Goal: Task Accomplishment & Management: Manage account settings

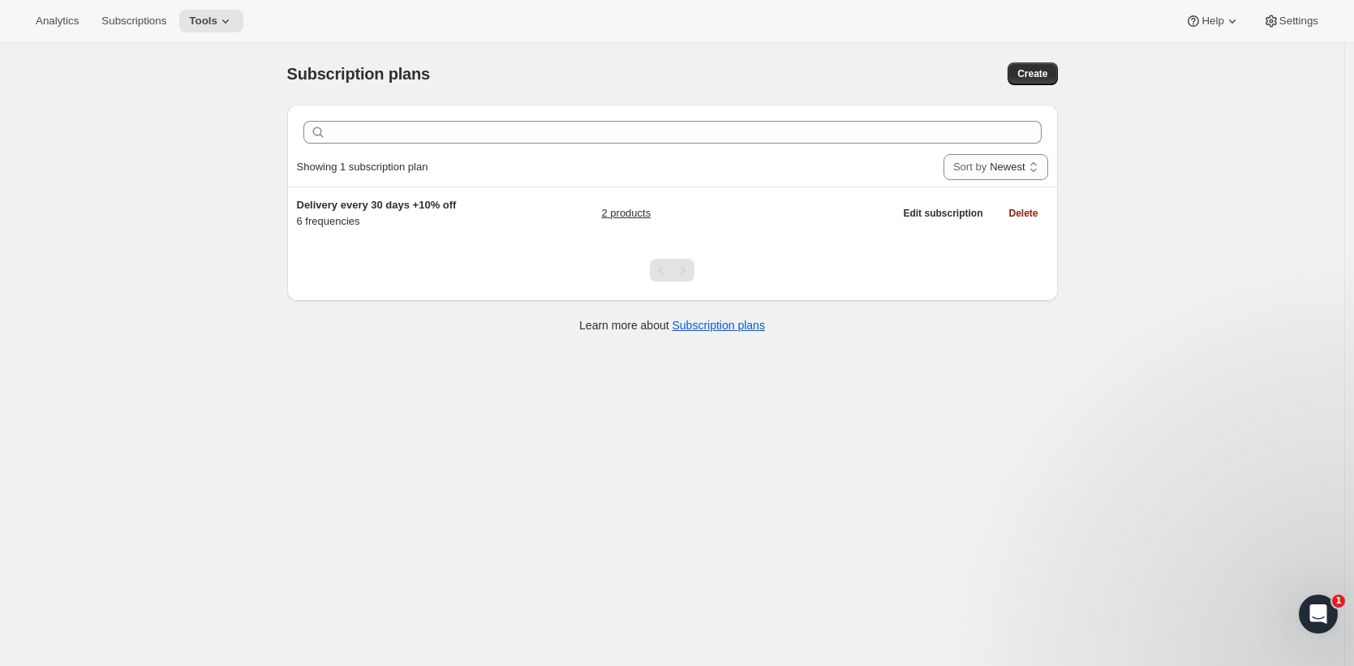
click at [1310, 7] on div "Analytics Subscriptions Tools Help Settings" at bounding box center [677, 21] width 1354 height 43
click at [1310, 11] on button "Settings" at bounding box center [1291, 21] width 75 height 23
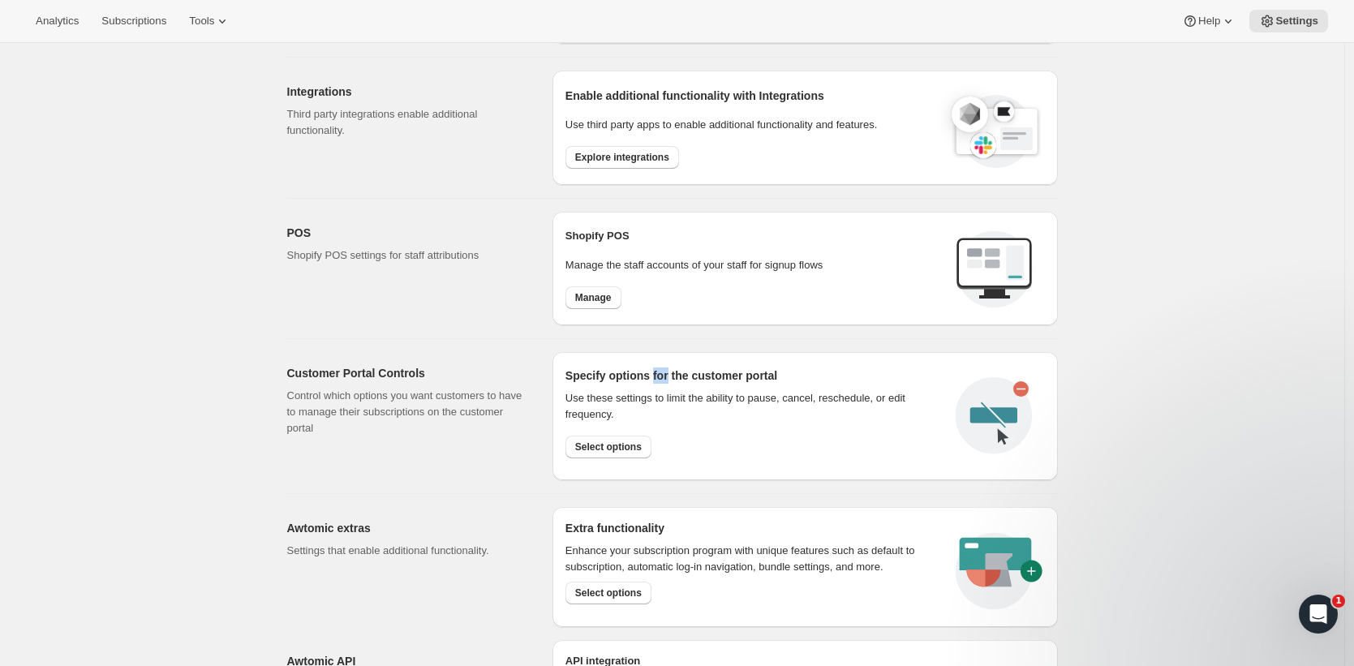
scroll to position [622, 0]
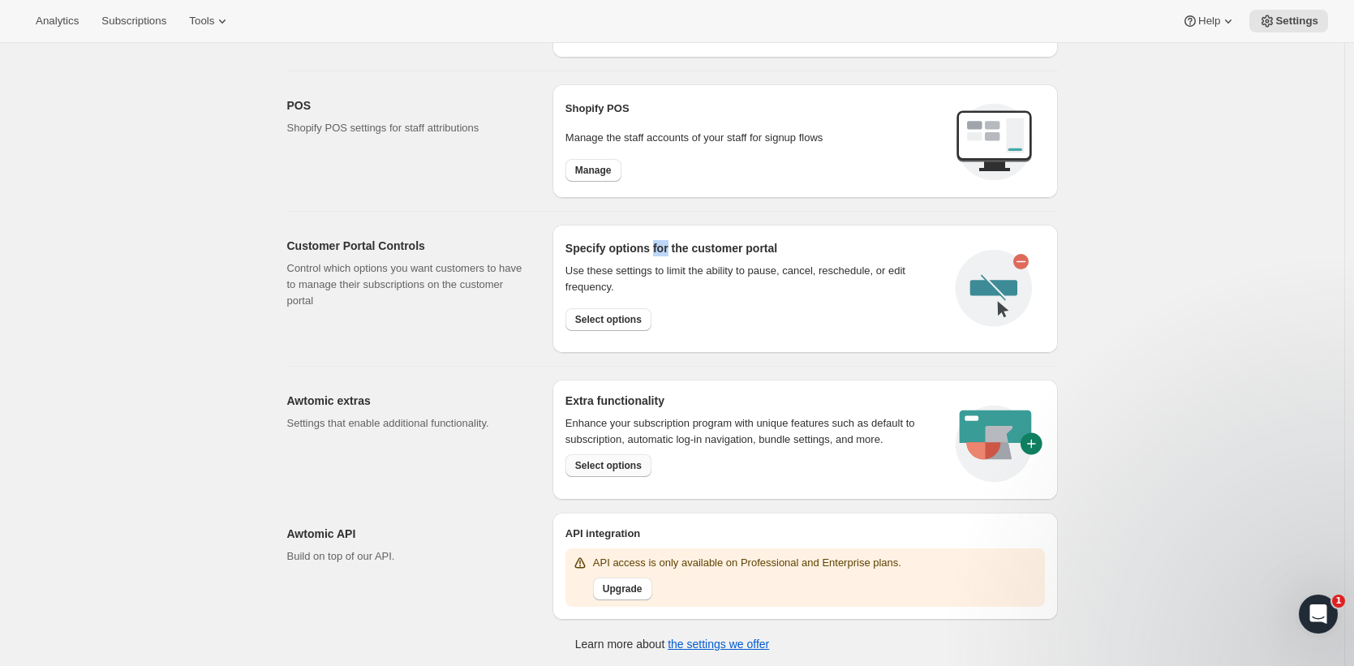
click at [615, 462] on span "Select options" at bounding box center [608, 465] width 67 height 13
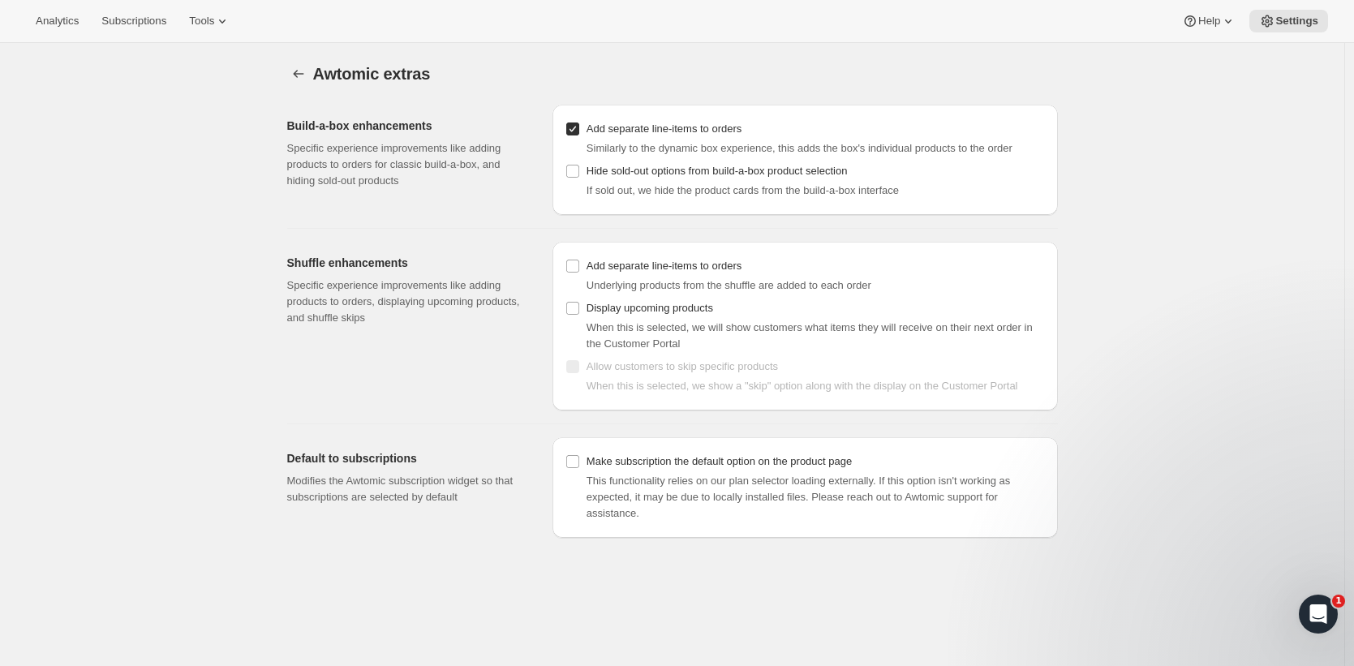
scroll to position [43, 0]
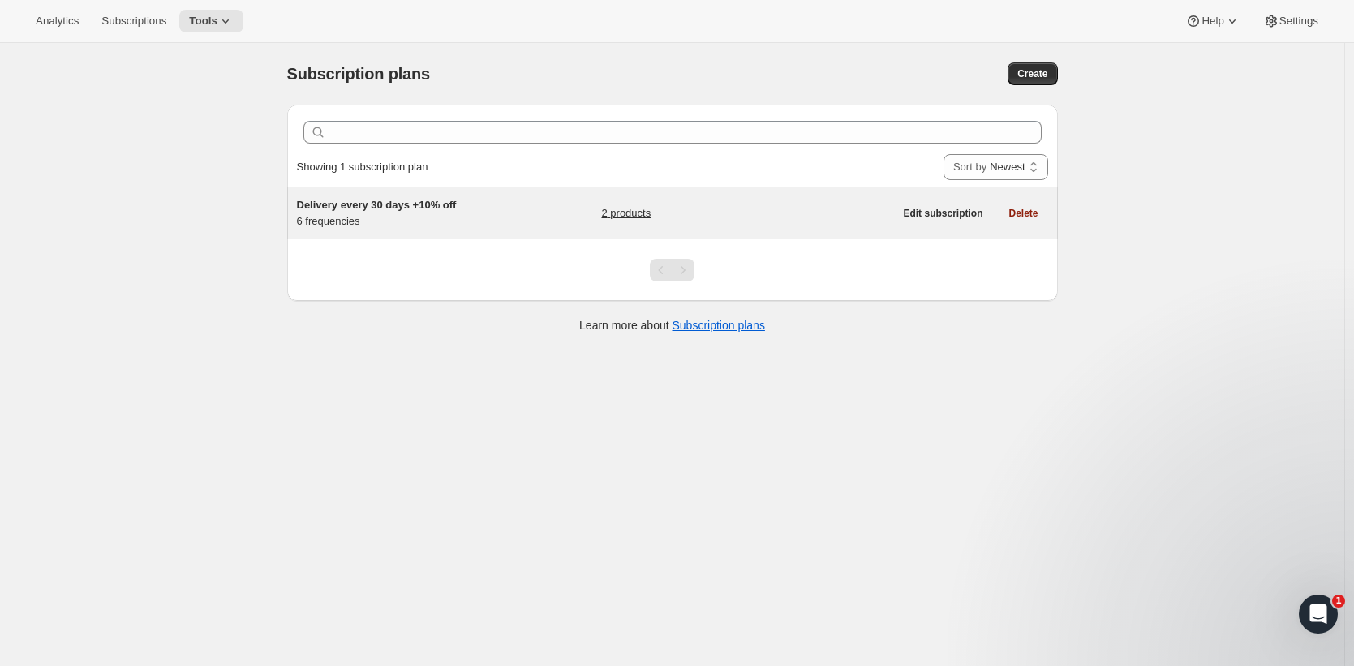
click at [489, 209] on h5 "Delivery every 30 days +10% off" at bounding box center [398, 205] width 203 height 16
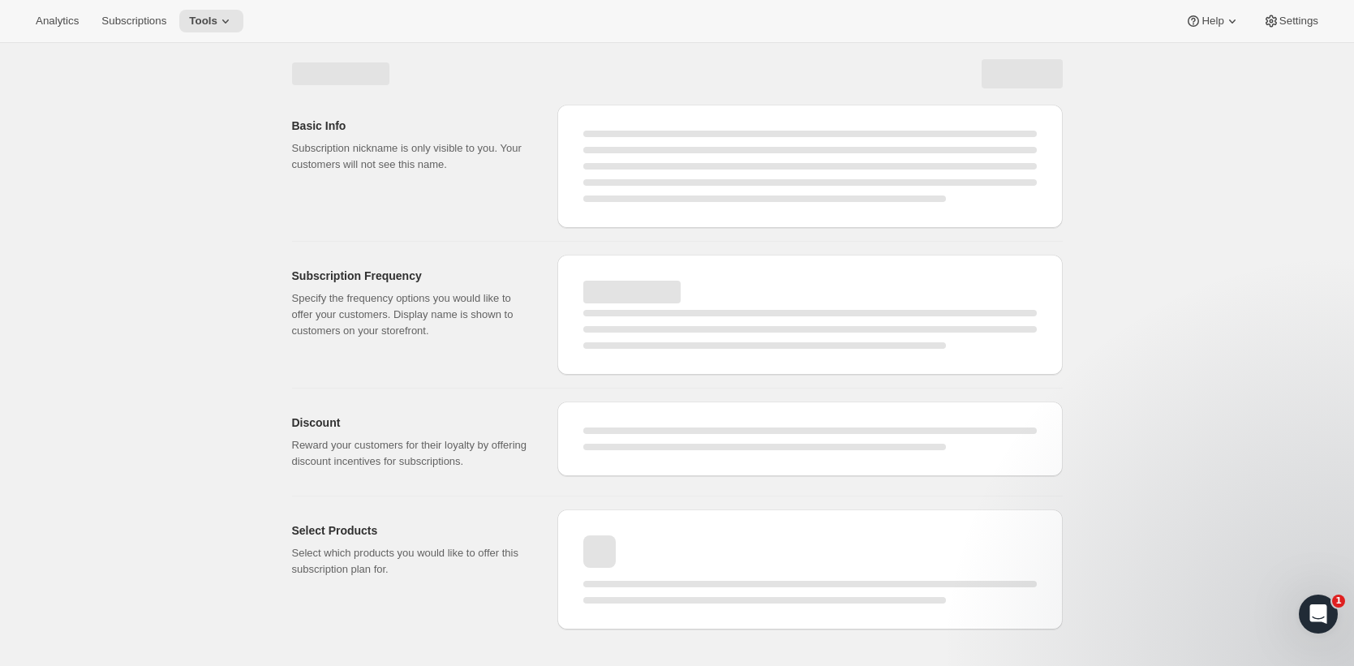
select select "WEEK"
select select "MONTH"
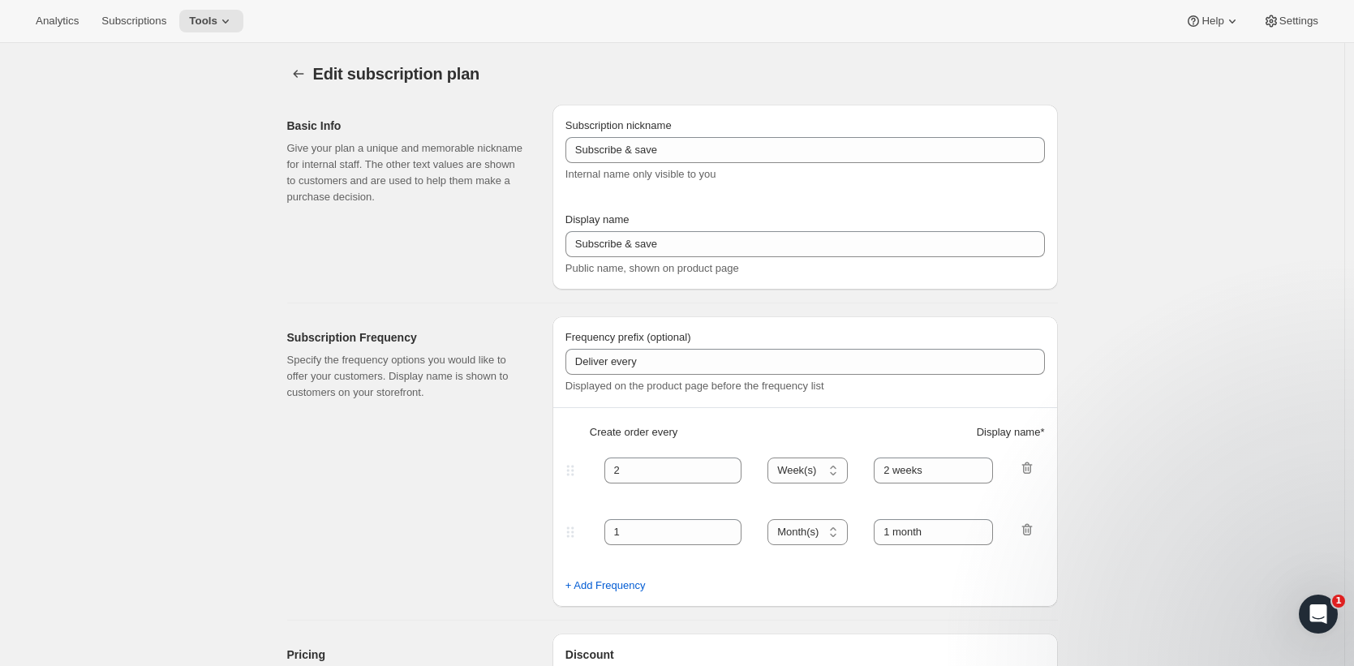
type input "Delivery every 30 days +10% off"
type input "Subscribe & save 10%"
type input "Delivery every"
type input "4"
select select "WEEK"
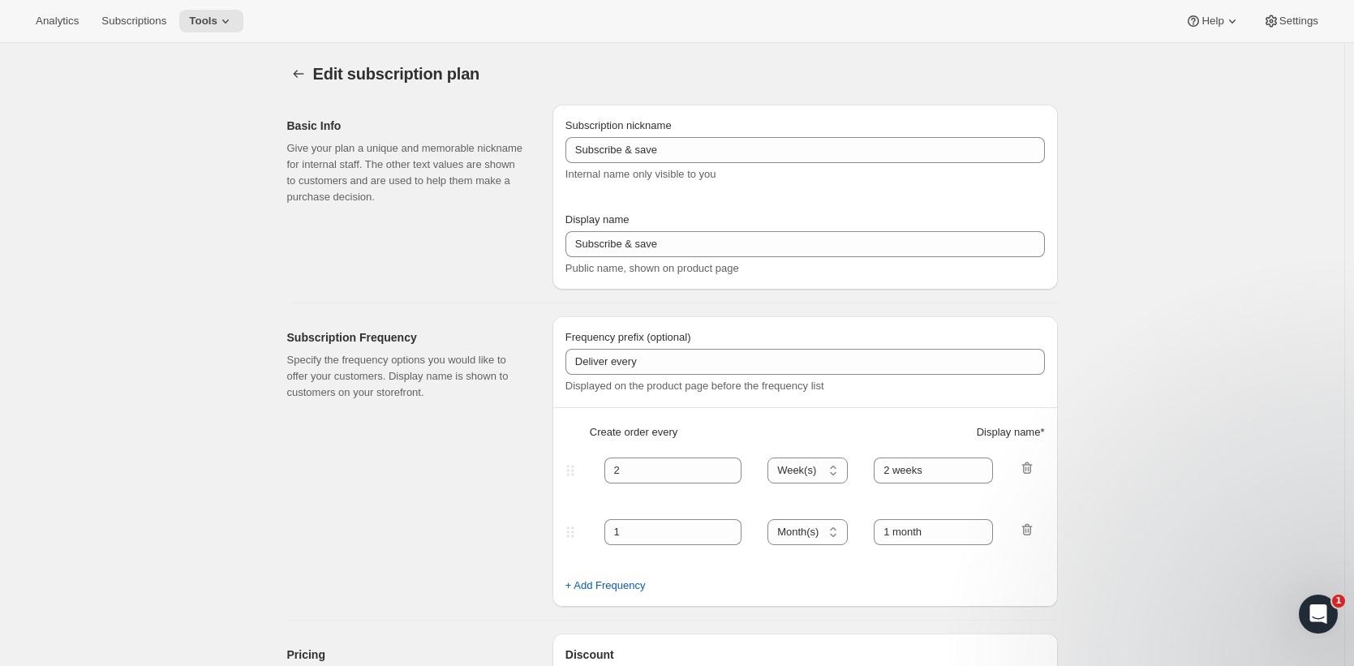
type input "4 weeks Most popular"
type input "10"
select select "WEEK"
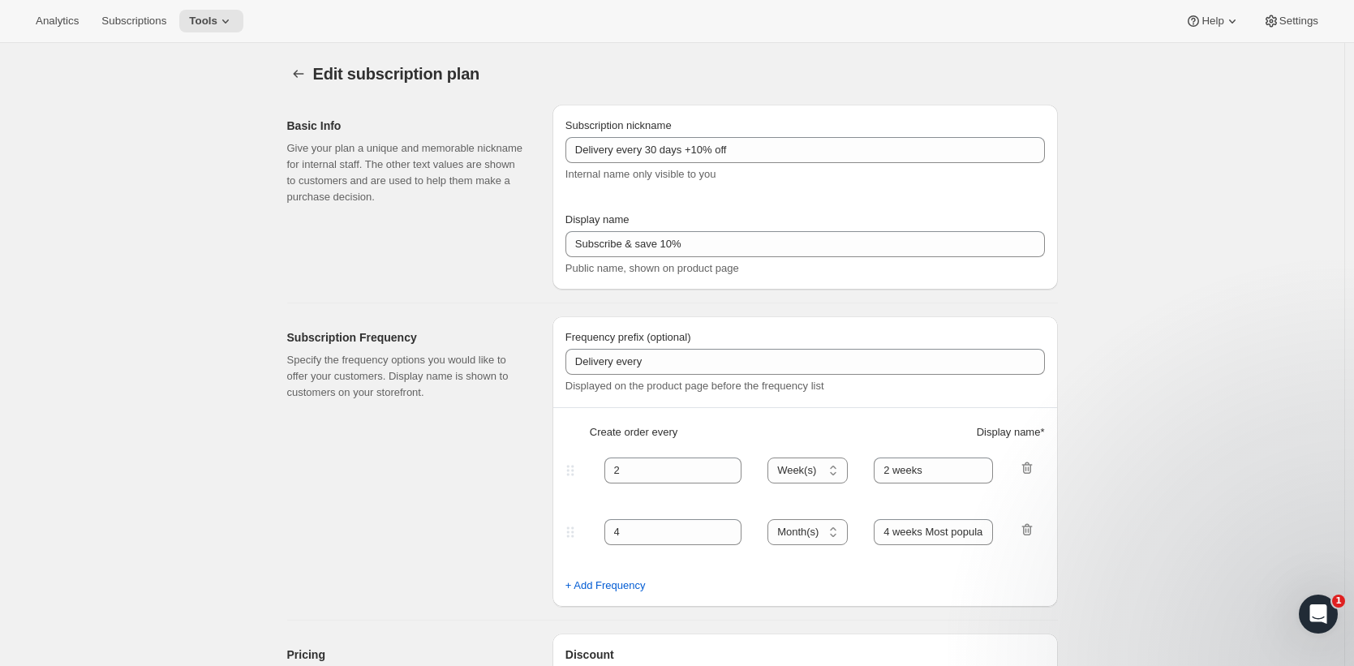
select select "WEEK"
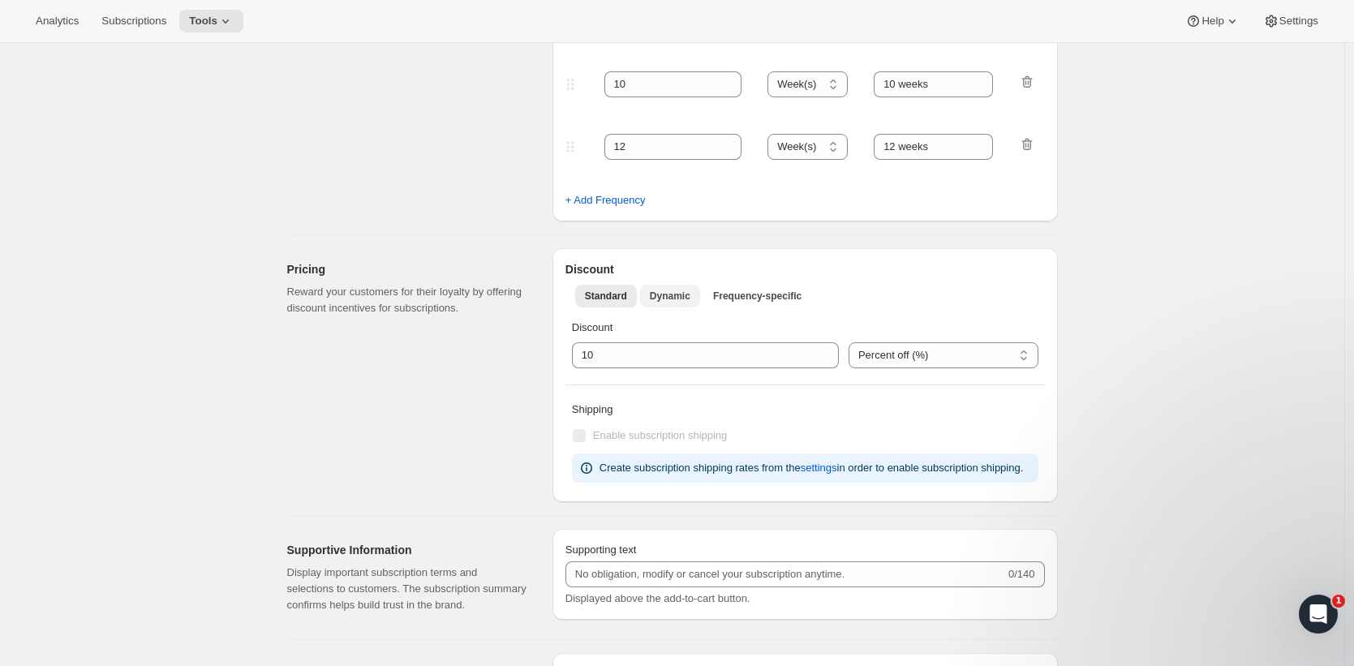
scroll to position [645, 0]
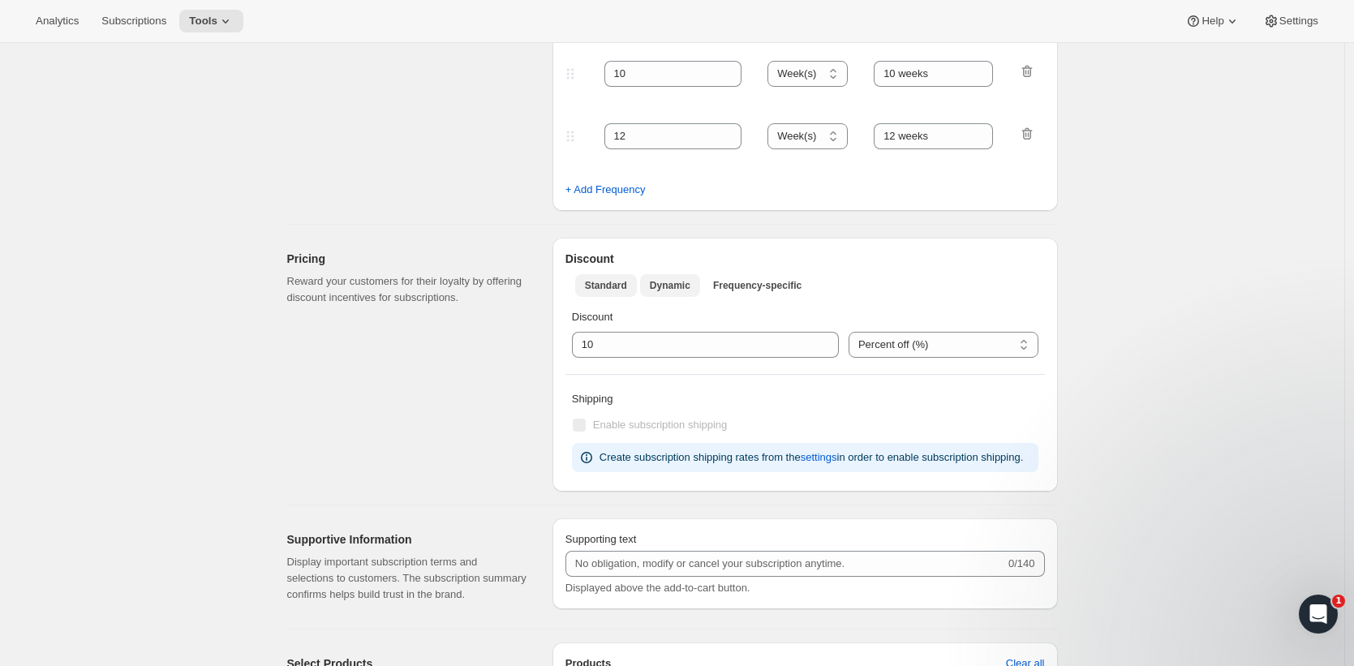
click at [687, 282] on span "Dynamic" at bounding box center [670, 285] width 41 height 13
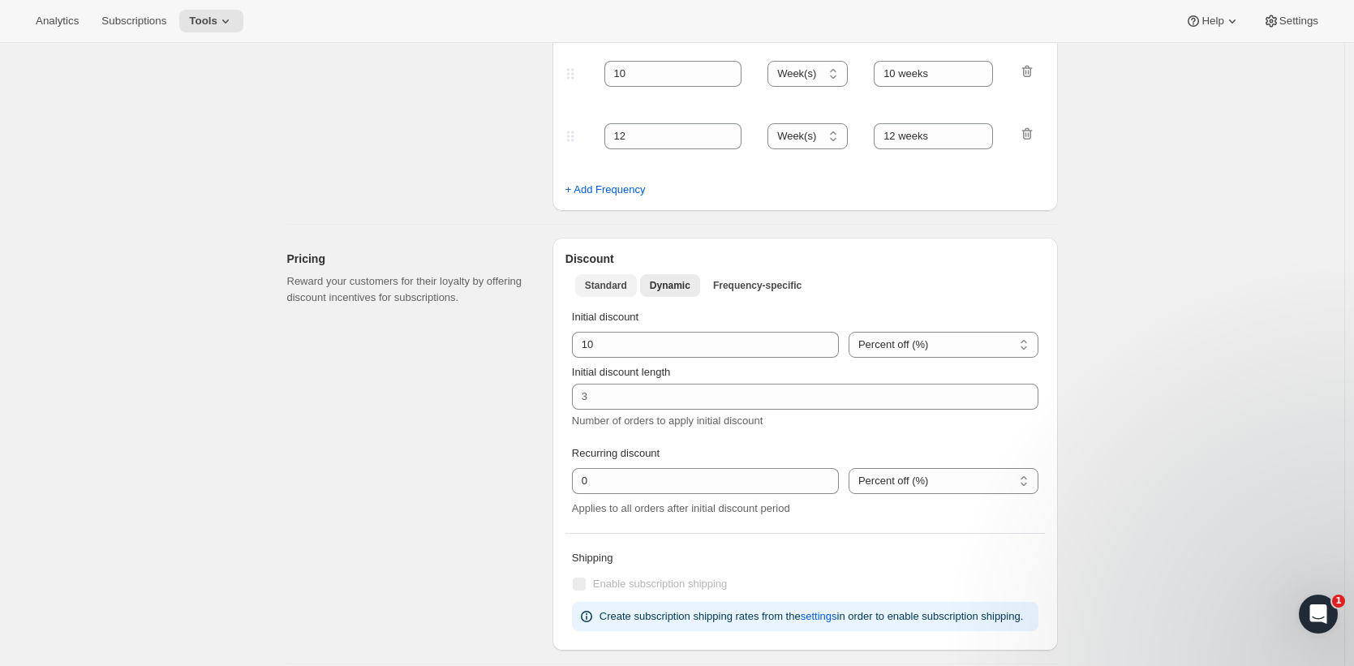
drag, startPoint x: 570, startPoint y: 271, endPoint x: 627, endPoint y: 278, distance: 57.3
click at [571, 270] on div "Standard Dynamic Frequency-specific More views Standard Dynamic Frequency-speci…" at bounding box center [806, 285] width 480 height 36
click at [633, 279] on button "Standard" at bounding box center [606, 285] width 62 height 23
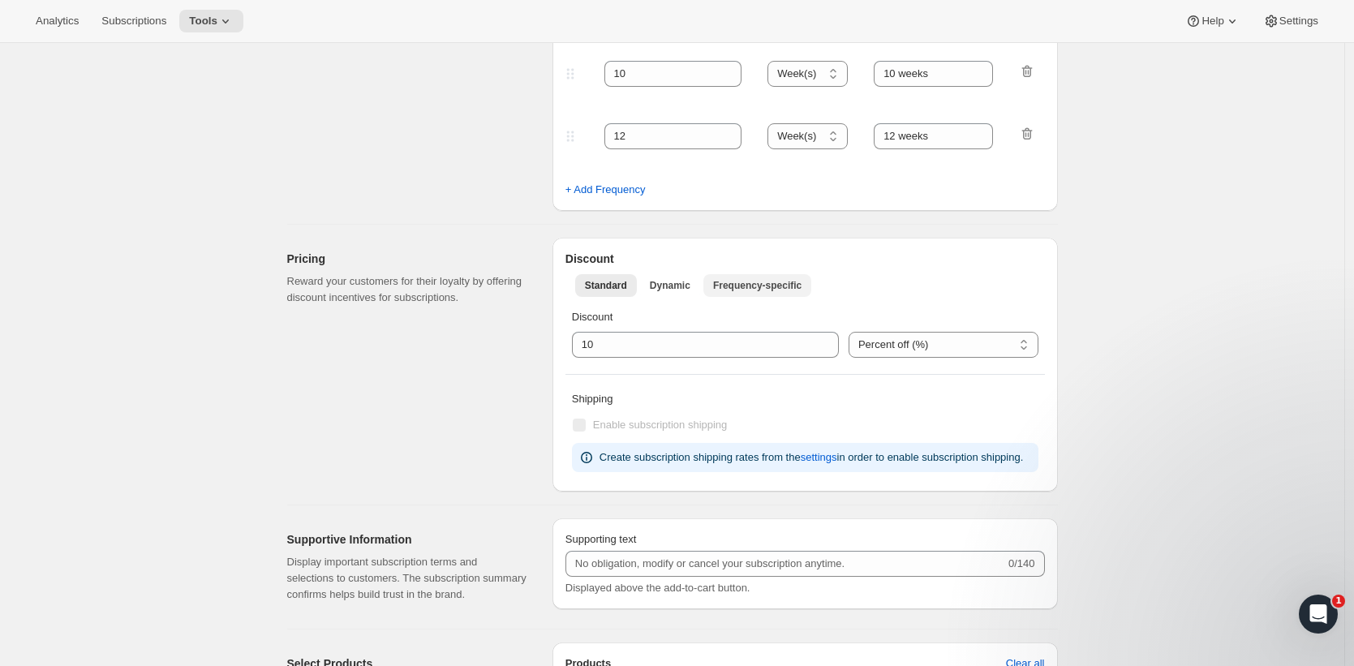
click at [809, 296] on button "Frequency-specific" at bounding box center [758, 285] width 108 height 23
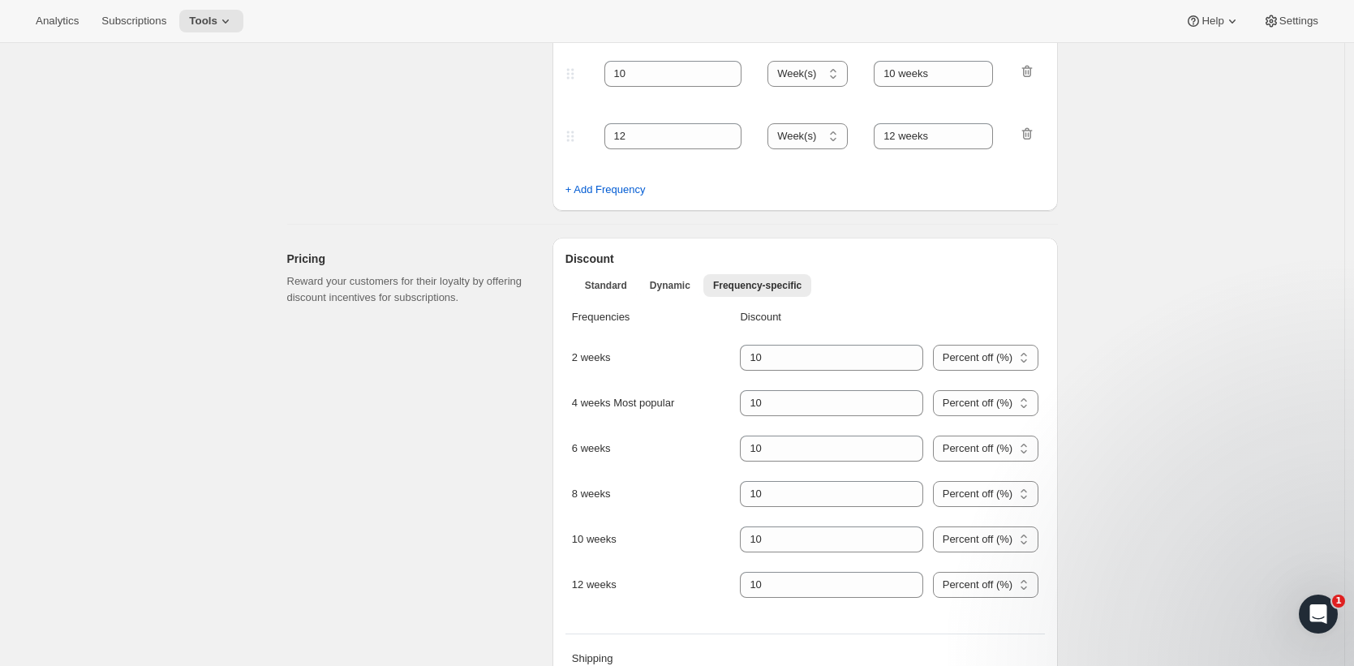
click at [622, 270] on div "Standard Dynamic Frequency-specific More views Standard Dynamic Frequency-speci…" at bounding box center [806, 285] width 480 height 36
click at [623, 286] on span "Standard" at bounding box center [606, 285] width 42 height 13
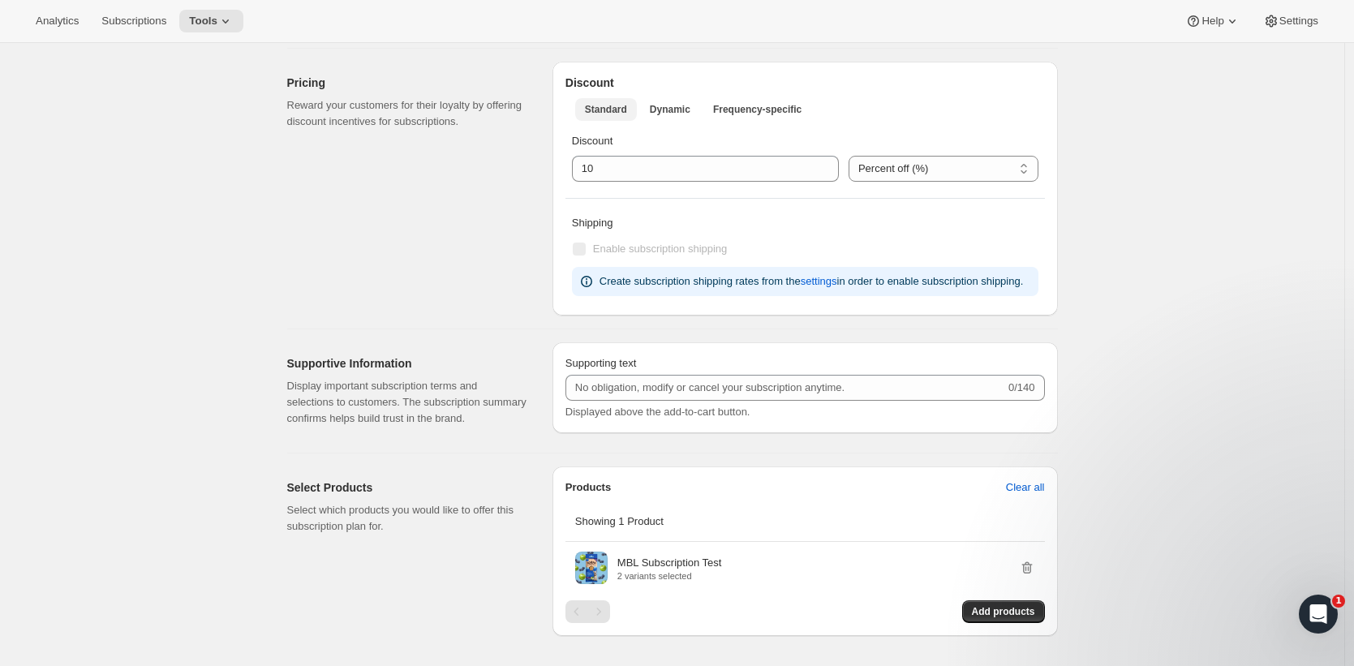
scroll to position [634, 0]
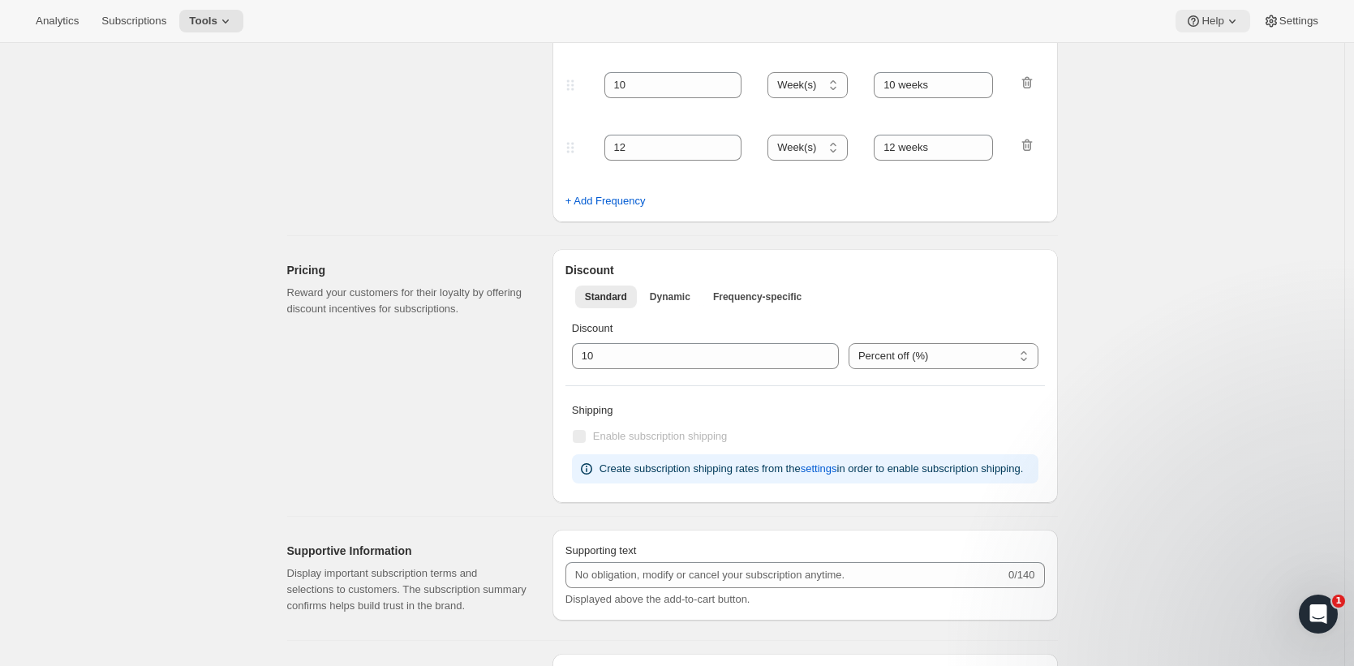
click at [1229, 21] on icon at bounding box center [1232, 21] width 16 height 16
click at [1345, 602] on div "Edit subscription plan. This page is ready Edit subscription plan Basic Info Gi…" at bounding box center [672, 327] width 1345 height 1836
click at [1336, 626] on html at bounding box center [1316, 611] width 39 height 39
click at [1331, 617] on div "Open Intercom Messenger" at bounding box center [1316, 612] width 54 height 54
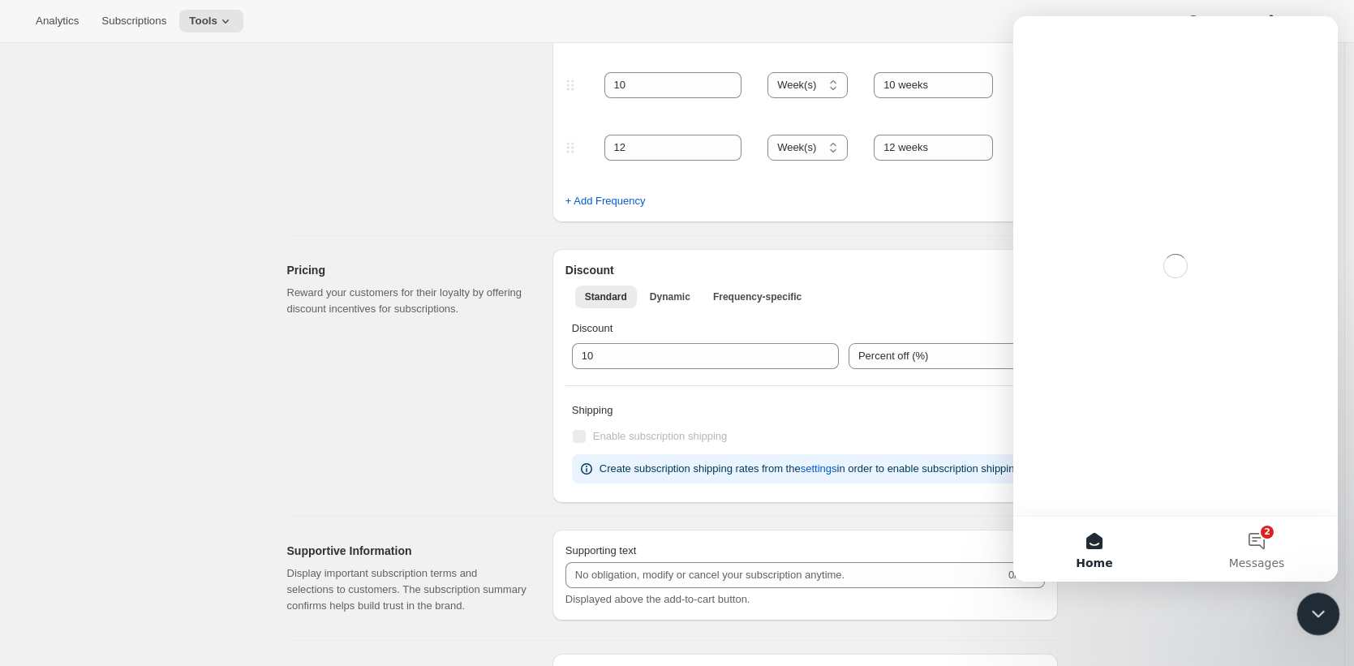
scroll to position [0, 0]
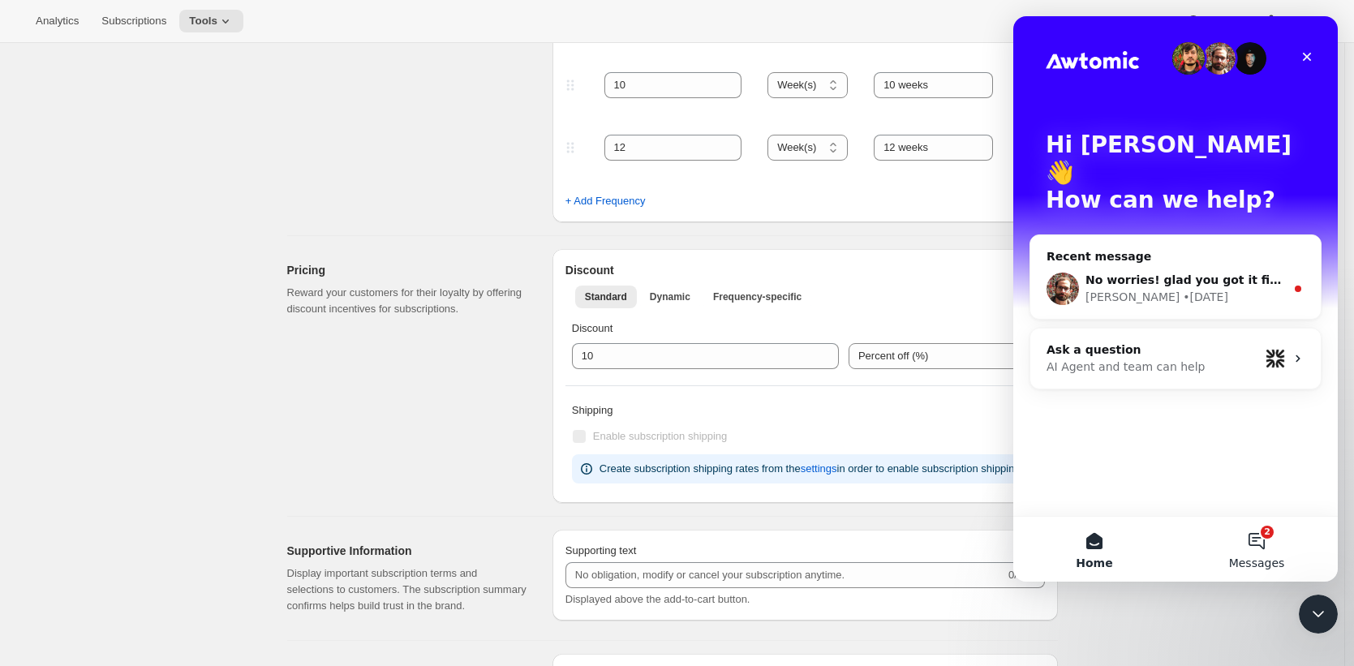
click at [1246, 545] on button "2 Messages" at bounding box center [1257, 549] width 162 height 65
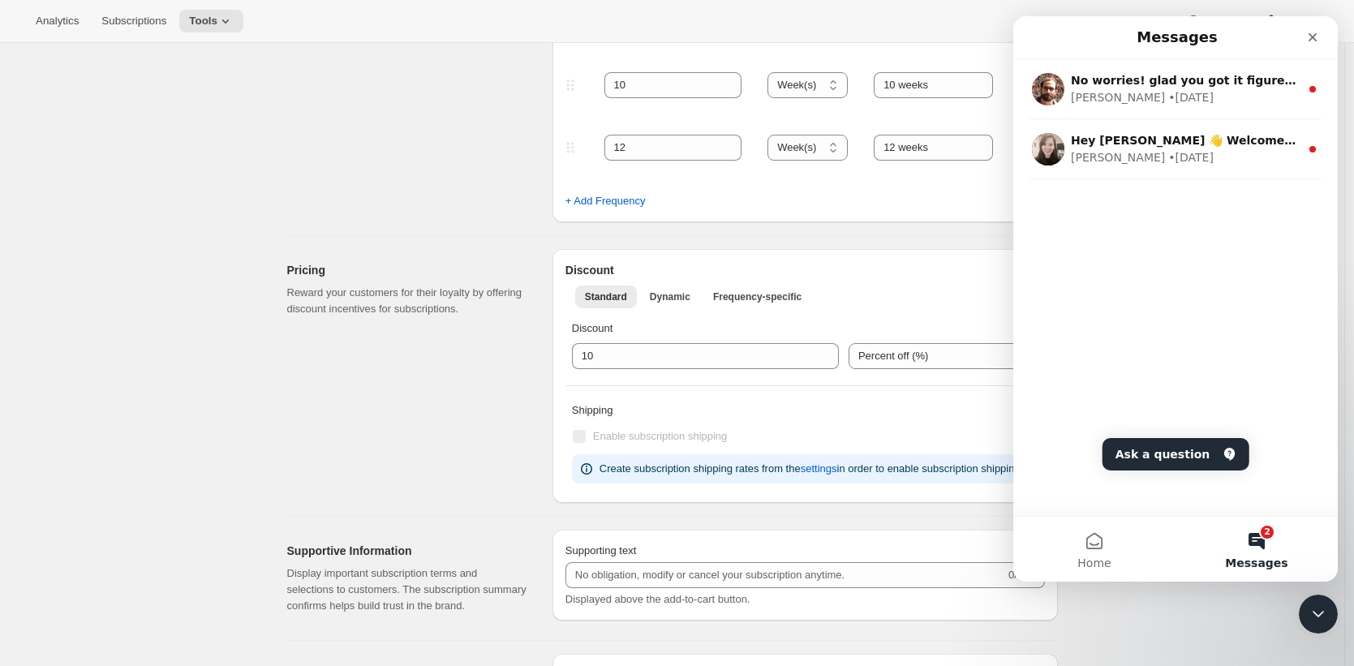
click at [1155, 424] on div "No worries! glad you got it figured out : ) [PERSON_NAME] • [DATE] Hey [PERSON_…" at bounding box center [1175, 287] width 325 height 457
click at [1151, 459] on button "Ask a question" at bounding box center [1176, 454] width 147 height 32
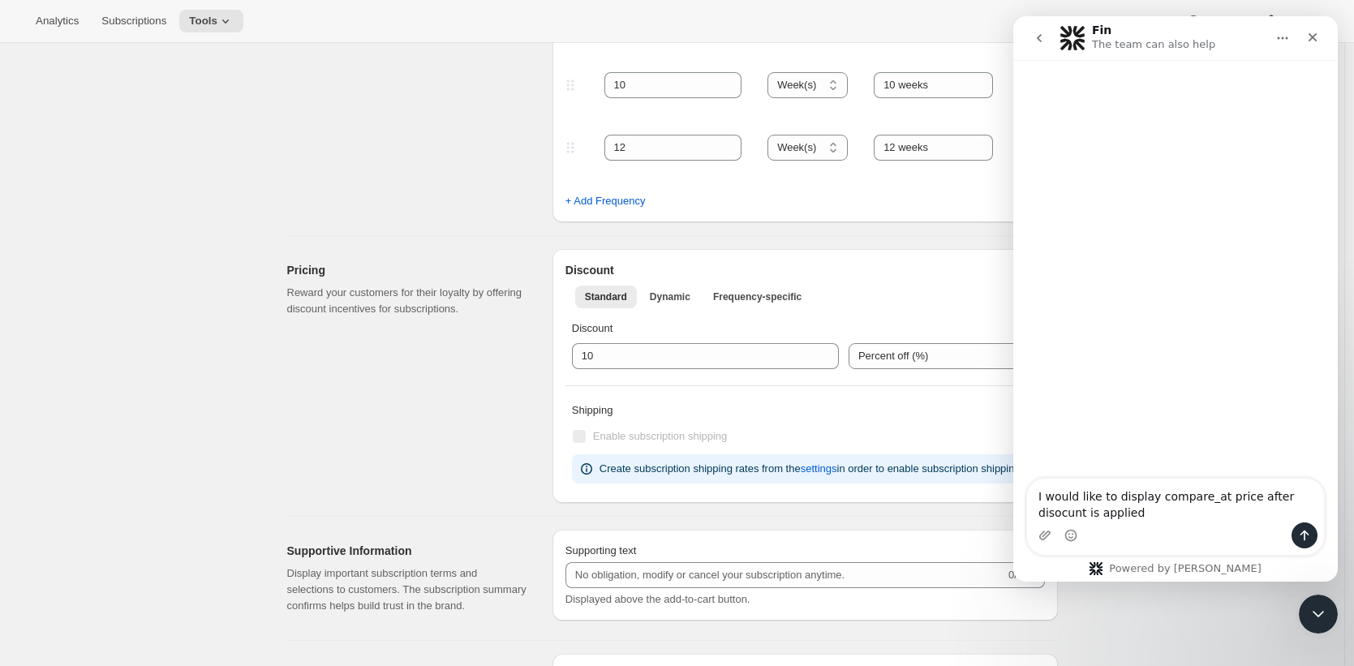
type textarea "I would like to display compare_at price after disocunt is applied"
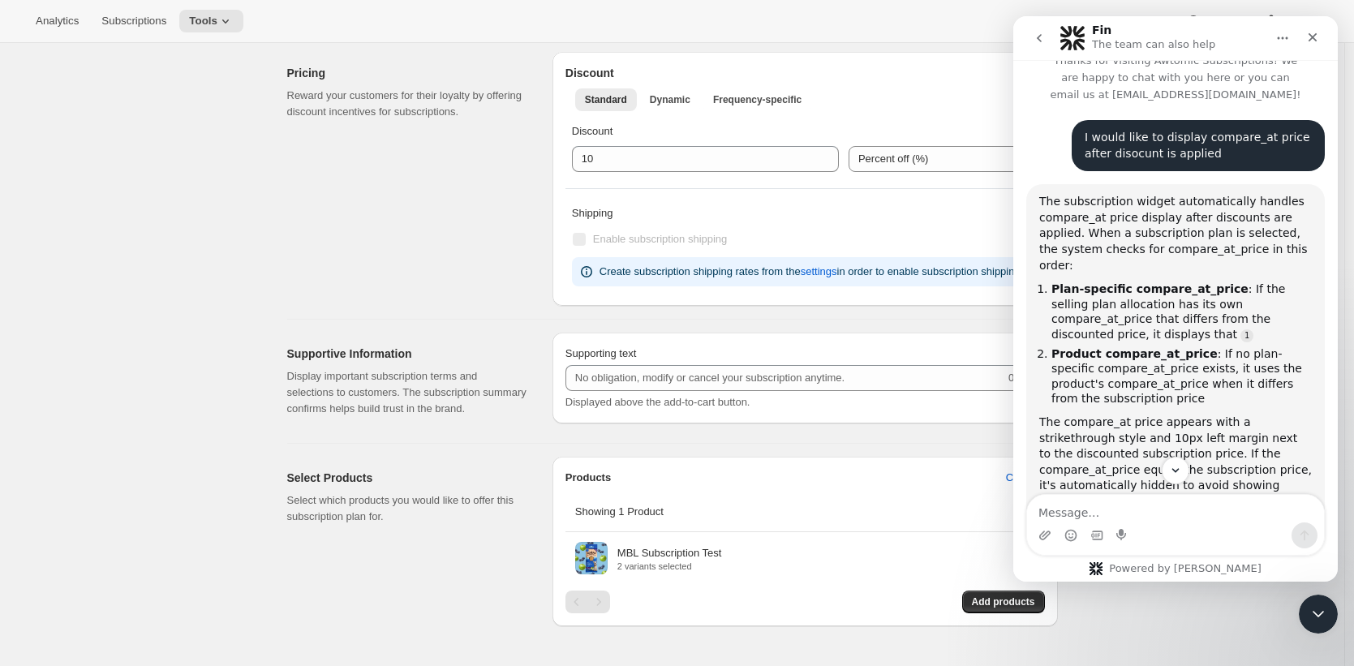
scroll to position [160, 0]
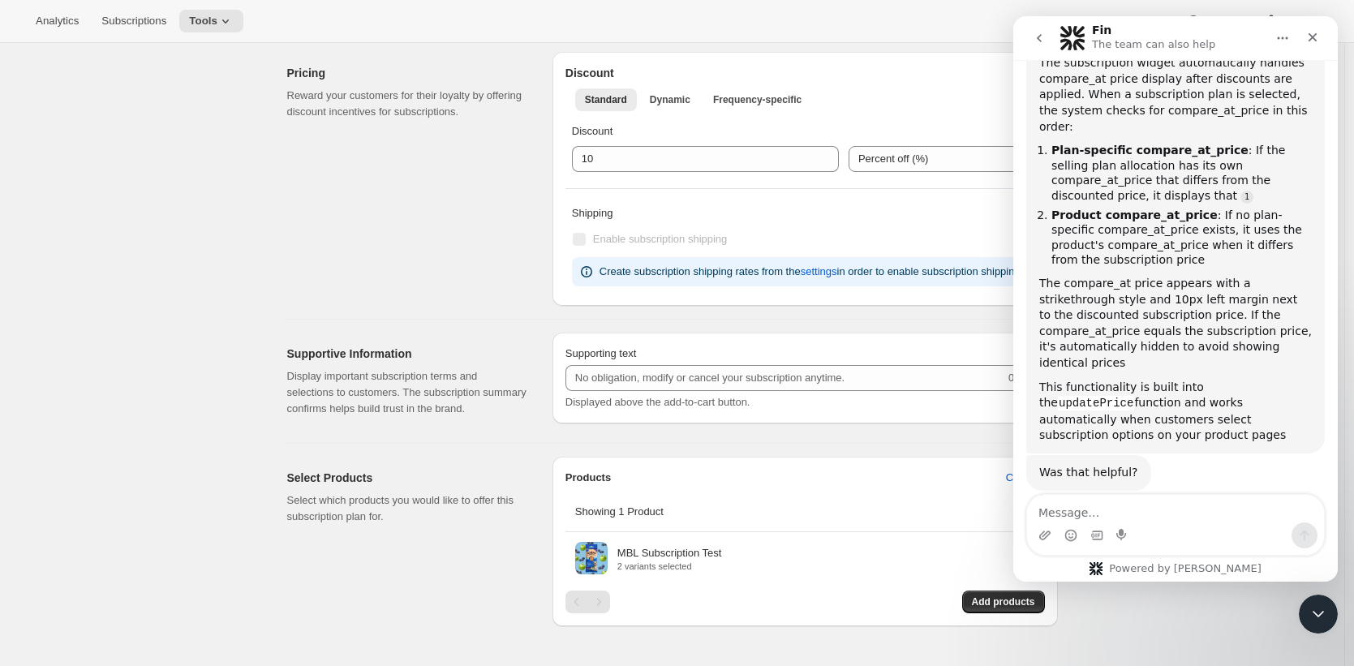
click at [1134, 396] on code "updatePrice" at bounding box center [1096, 403] width 76 height 15
copy code "updatePrice"
